Goal: Check status: Check status

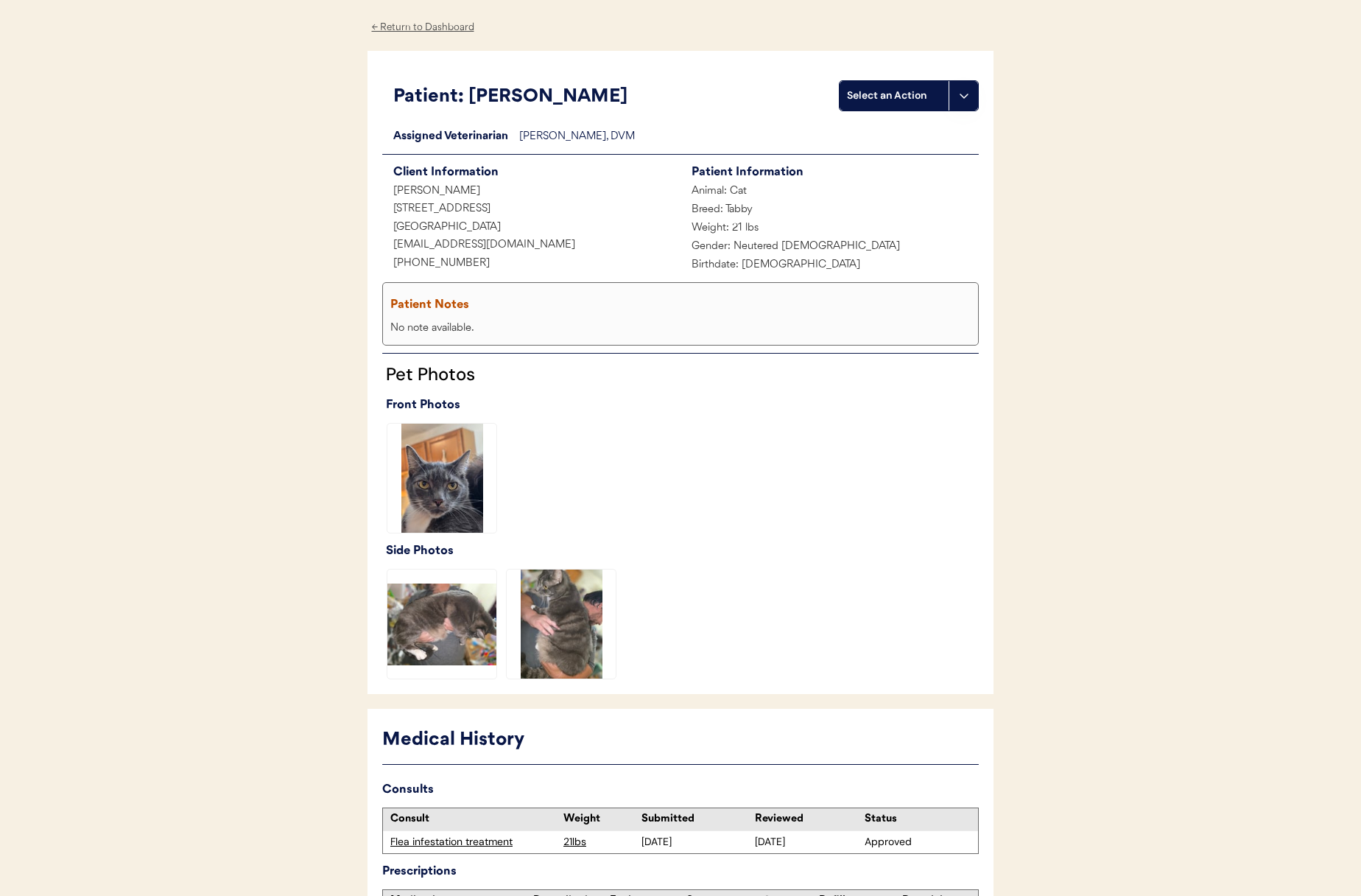
scroll to position [53, 0]
click at [437, 623] on img at bounding box center [442, 625] width 109 height 109
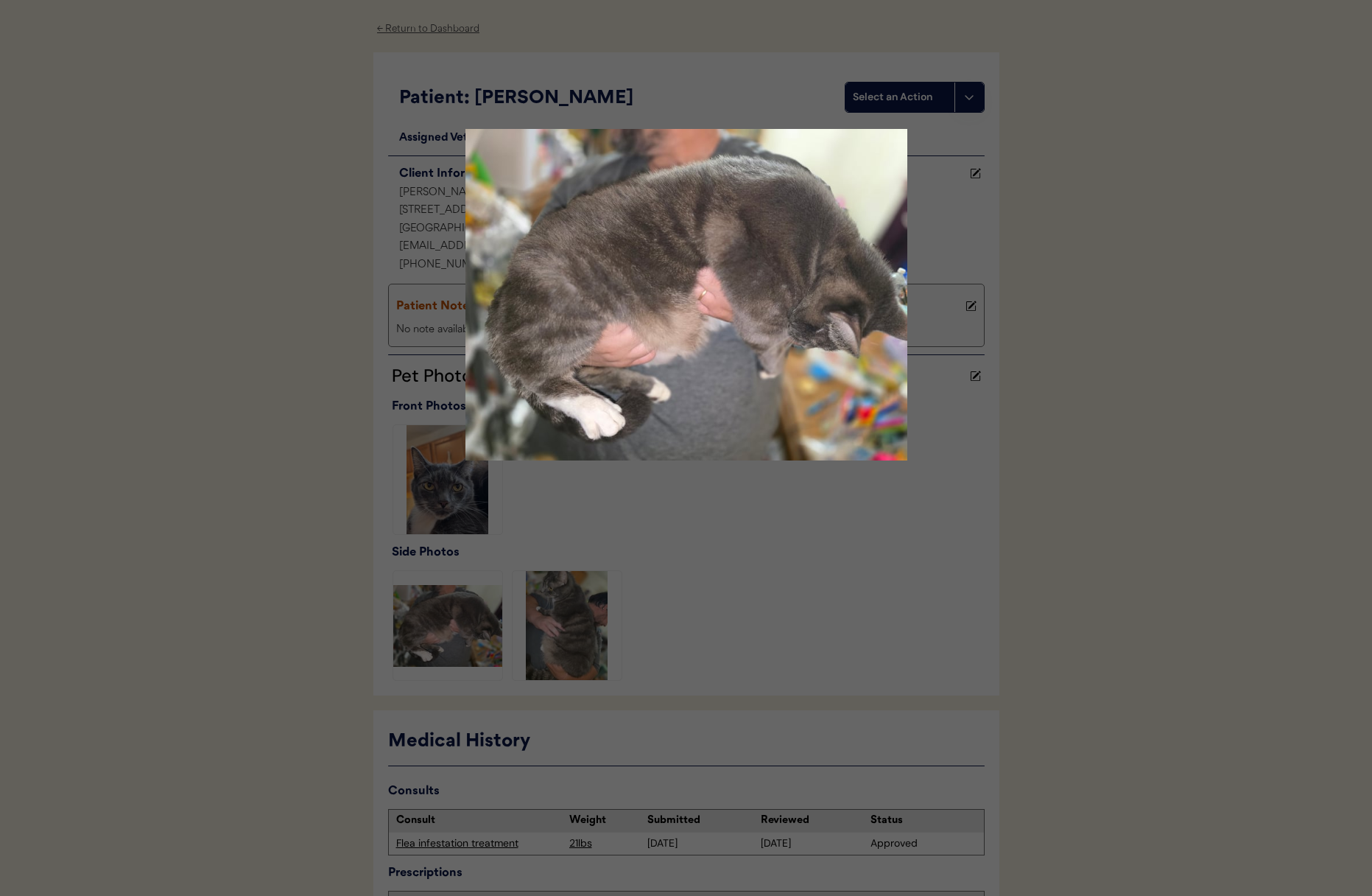
click at [539, 629] on div at bounding box center [686, 448] width 1372 height 896
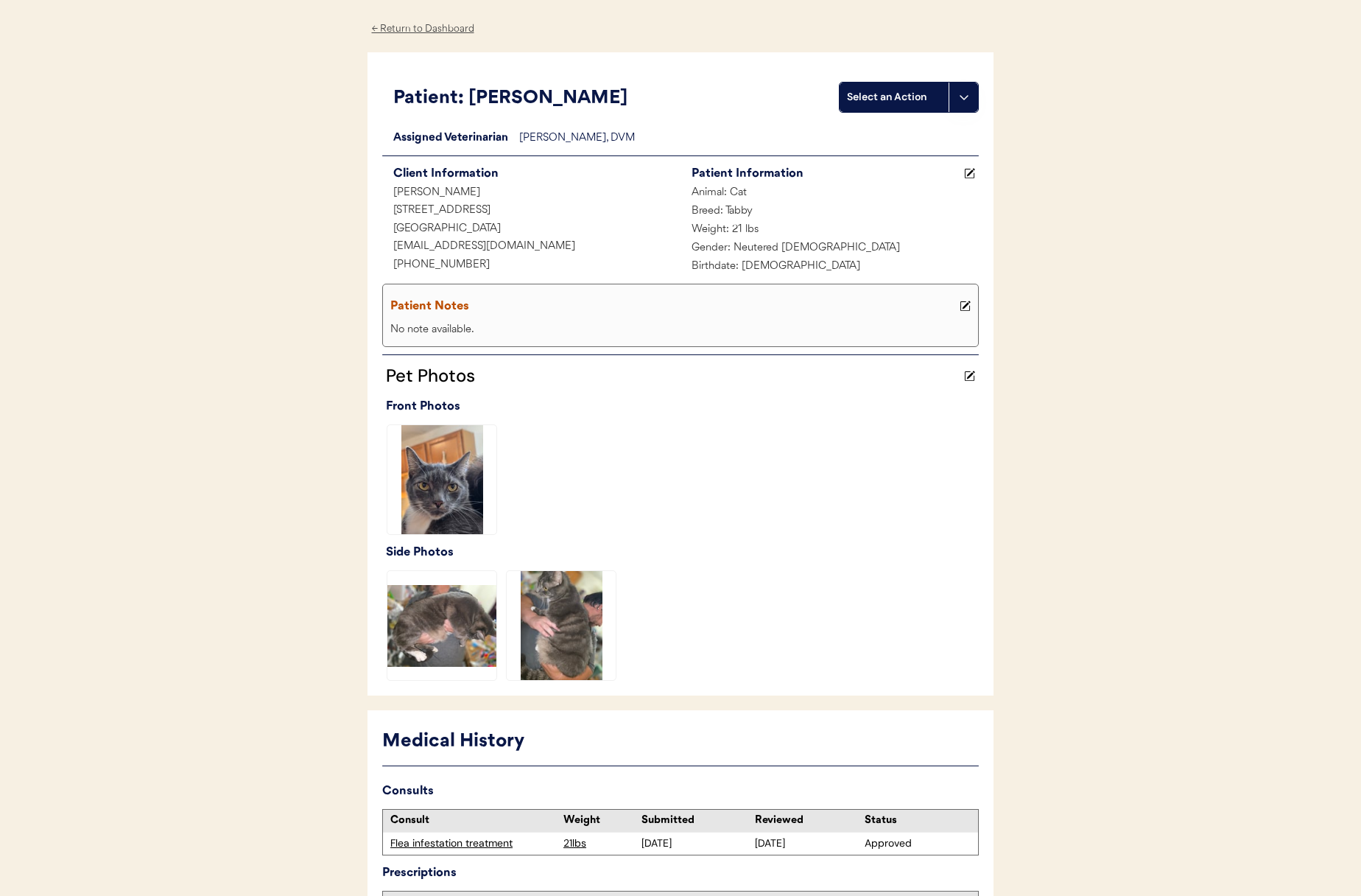
click at [556, 626] on img at bounding box center [561, 625] width 109 height 109
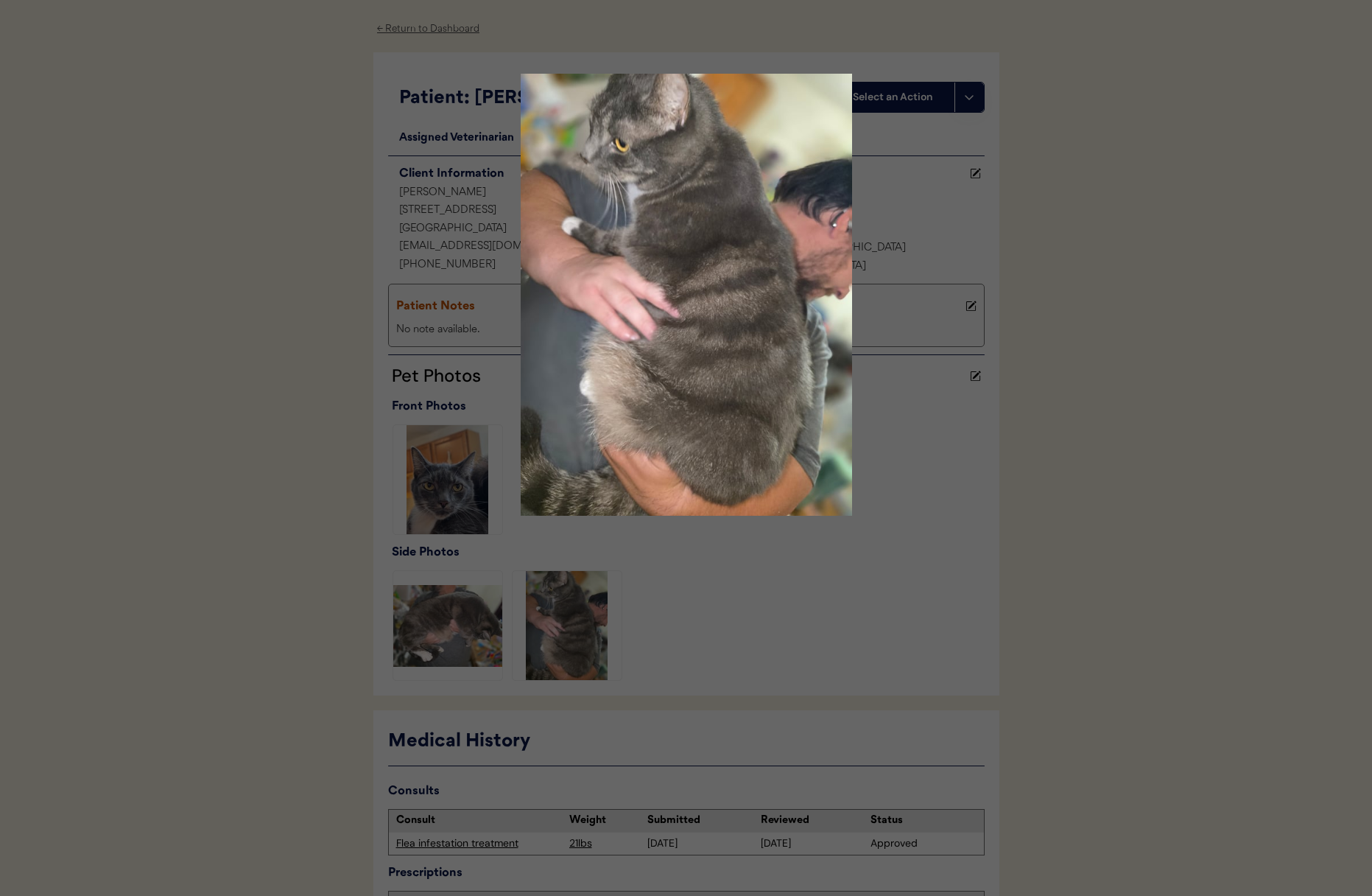
click at [1071, 520] on div at bounding box center [686, 448] width 1372 height 896
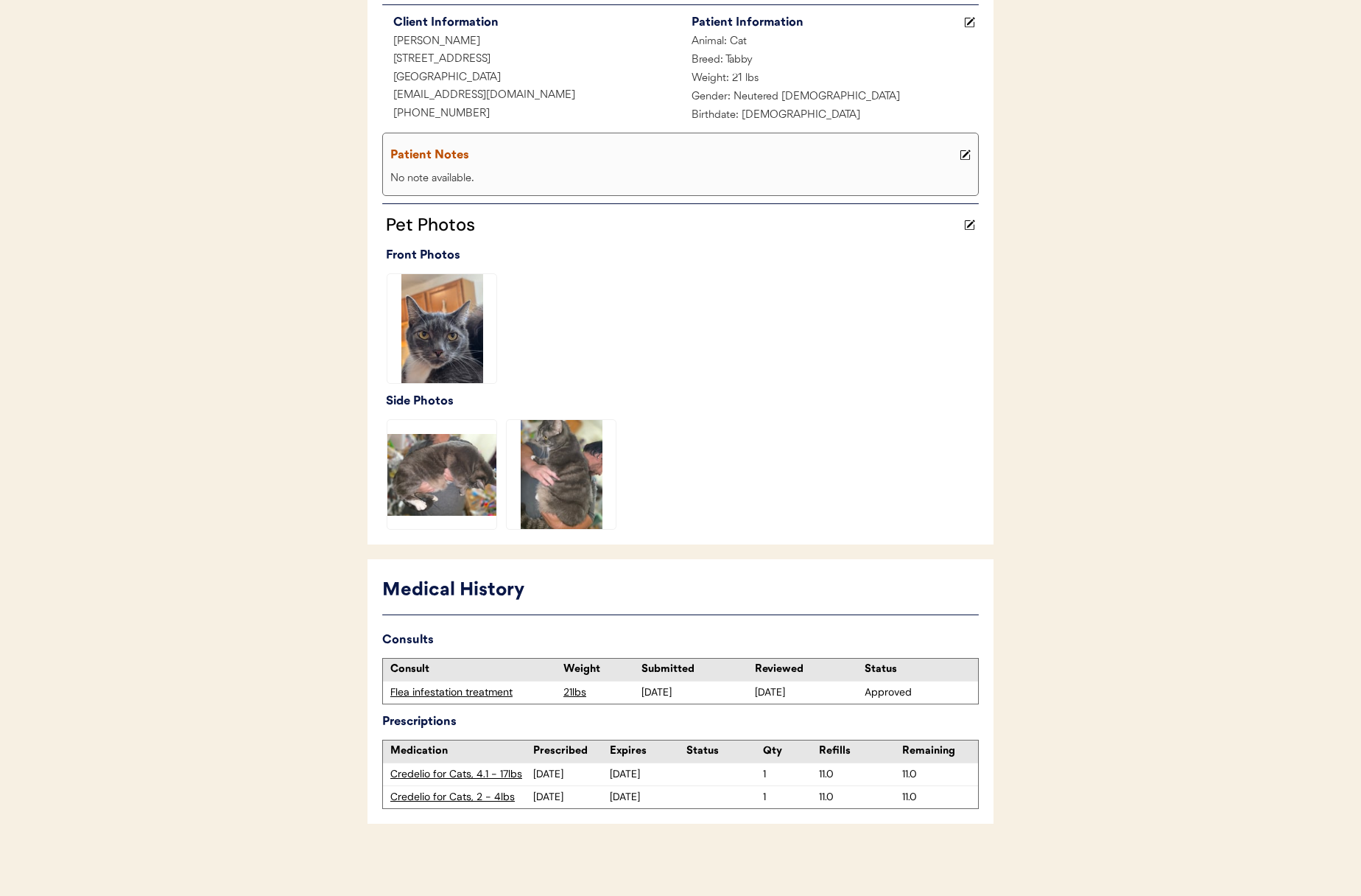
scroll to position [206, 0]
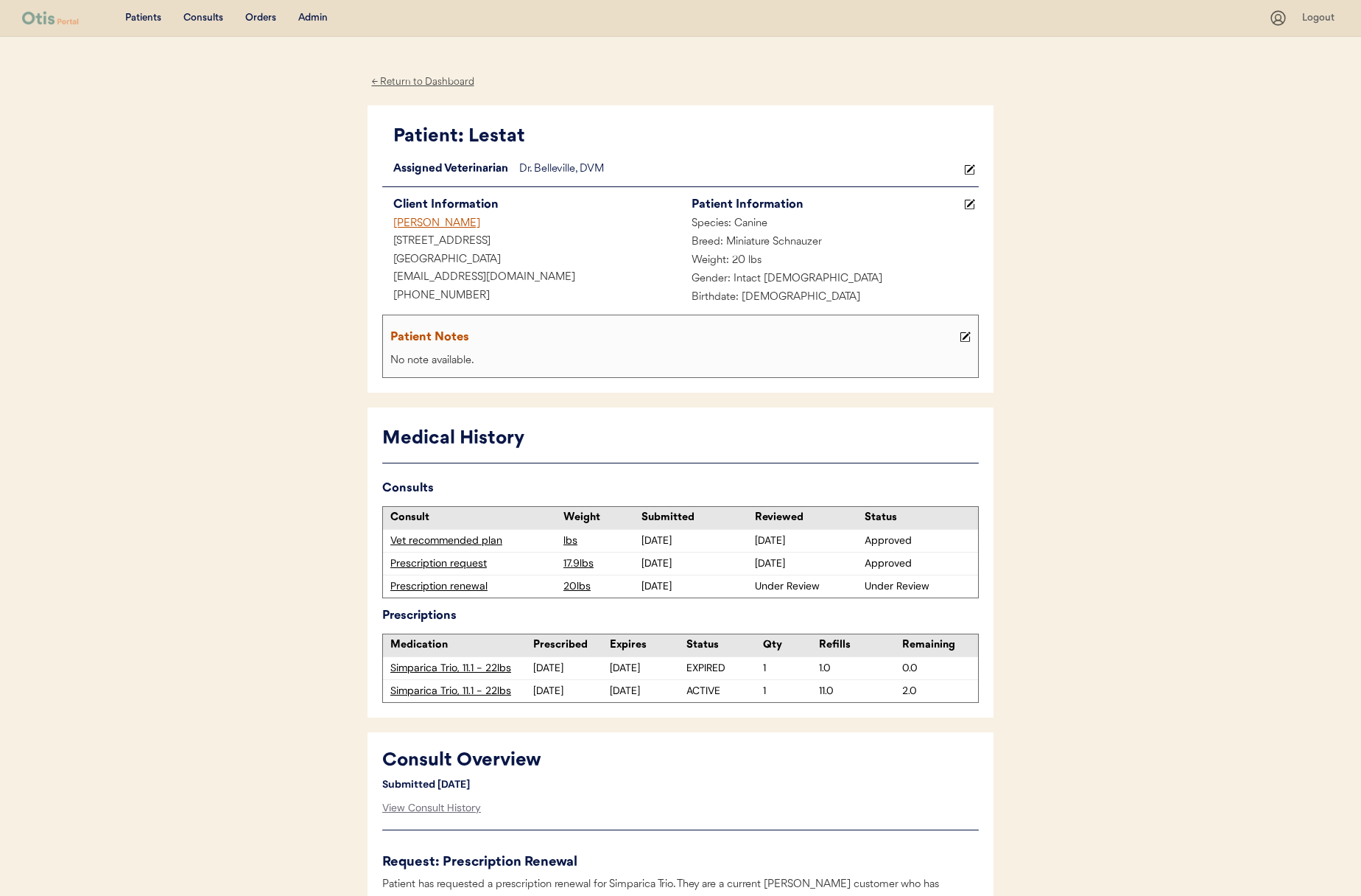
click at [482, 689] on div "Simparica Trio, 11.1 - 22lbs" at bounding box center [461, 691] width 142 height 15
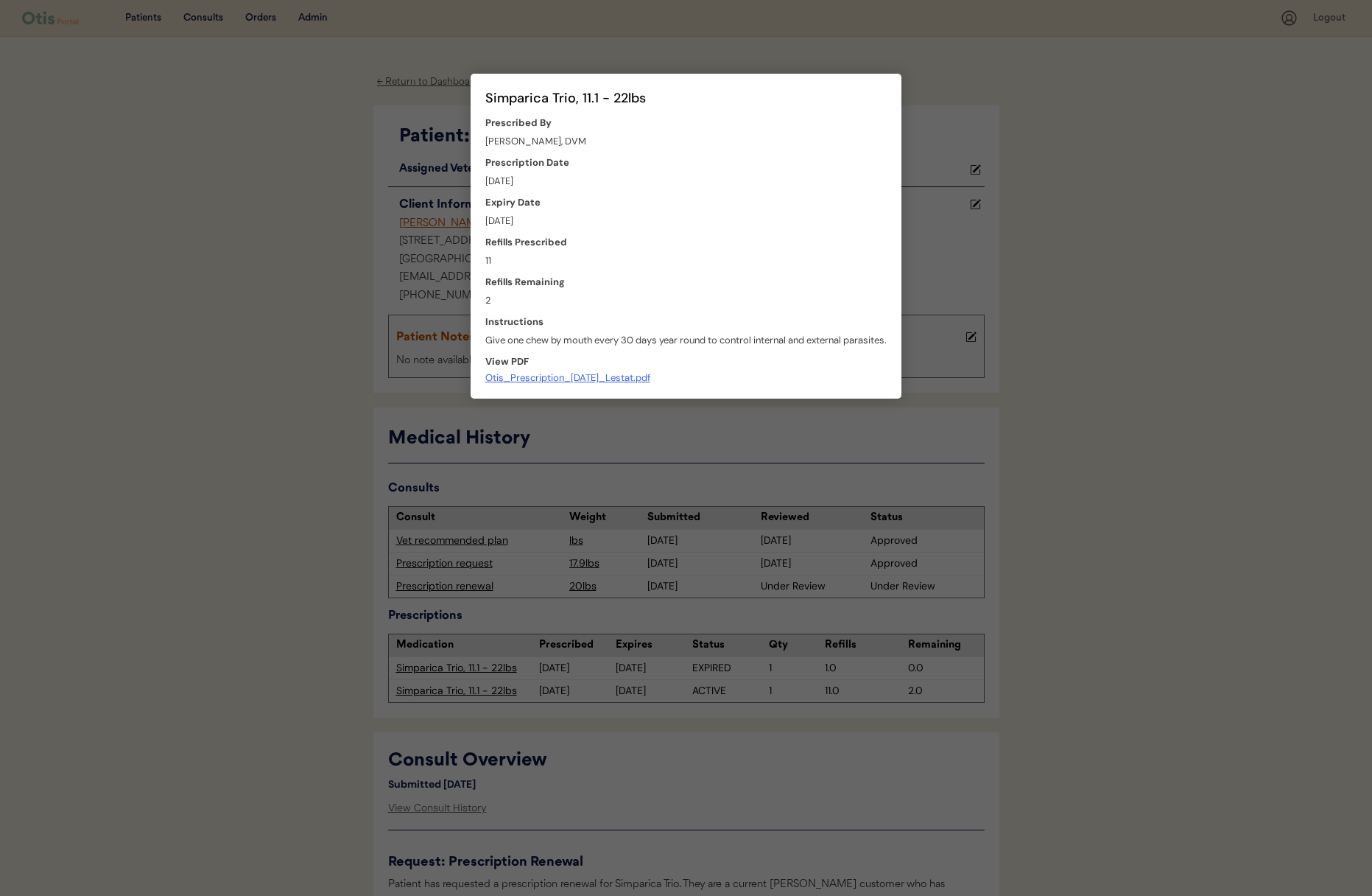
click at [556, 380] on div "Otis_Prescription_07.10.24_Lestat.pdf" at bounding box center [568, 378] width 165 height 11
click at [868, 459] on div at bounding box center [686, 448] width 1372 height 896
